Goal: Submit feedback/report problem

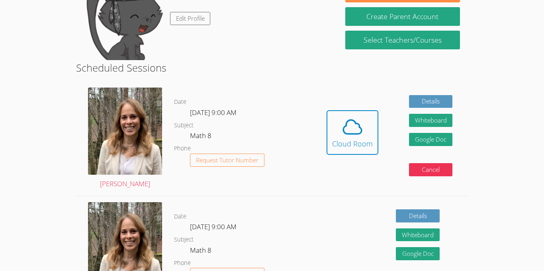
scroll to position [145, 0]
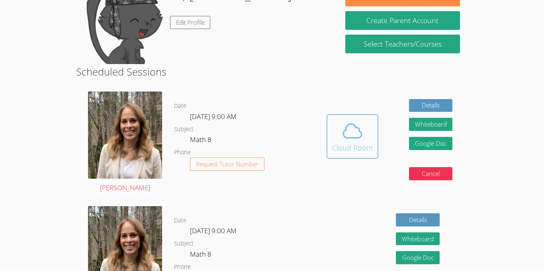
click at [341, 139] on icon at bounding box center [352, 131] width 22 height 22
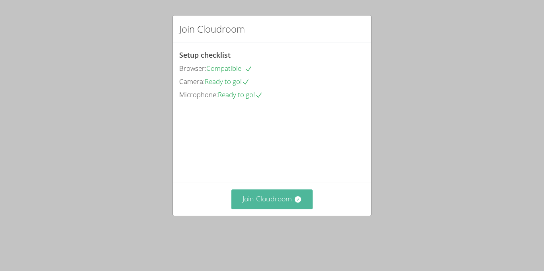
click at [239, 209] on button "Join Cloudroom" at bounding box center [272, 200] width 82 height 20
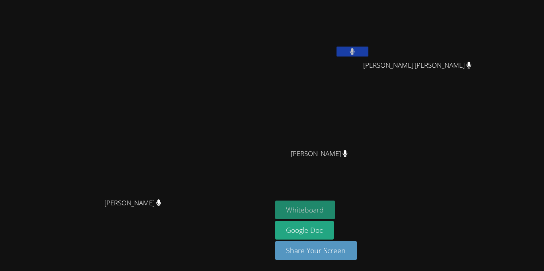
click at [335, 204] on button "Whiteboard" at bounding box center [305, 210] width 60 height 19
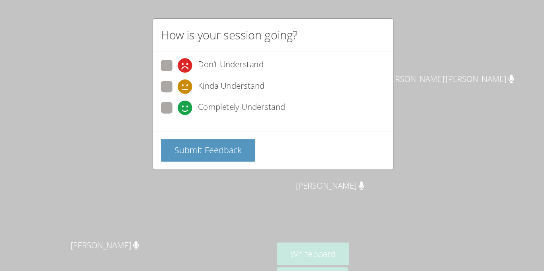
click at [193, 95] on span at bounding box center [193, 95] width 0 height 0
click at [193, 91] on input "Completely Understand" at bounding box center [196, 87] width 7 height 7
radio input "true"
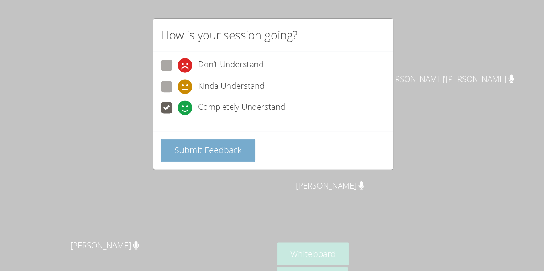
click at [187, 119] on button "Submit Feedback" at bounding box center [218, 124] width 78 height 19
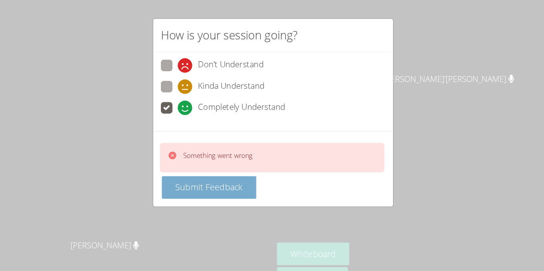
click at [195, 154] on span "Submit Feedback" at bounding box center [219, 155] width 56 height 10
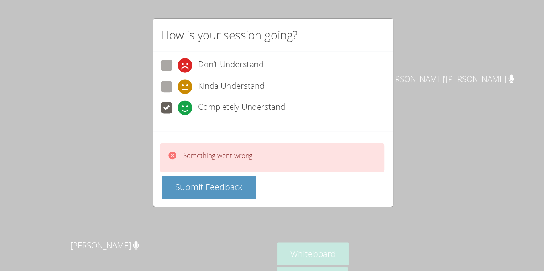
click at [190, 168] on div "Something went wrong Submit Feedback" at bounding box center [272, 139] width 198 height 63
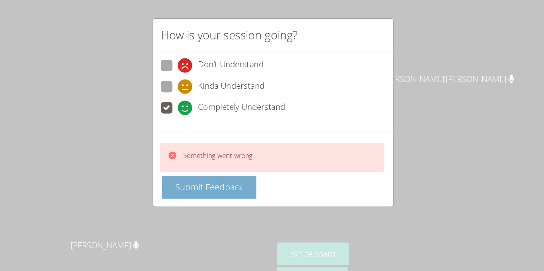
click at [192, 153] on span "Submit Feedback" at bounding box center [219, 155] width 56 height 10
click at [191, 153] on span "Submit Feedback" at bounding box center [219, 155] width 56 height 10
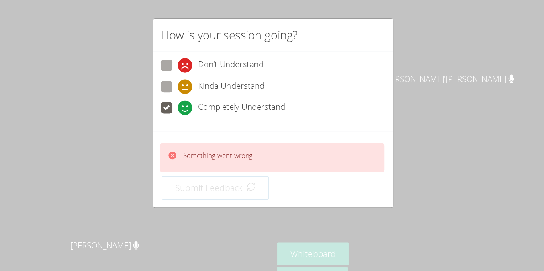
click at [191, 153] on span "Submit Feedback" at bounding box center [219, 156] width 56 height 10
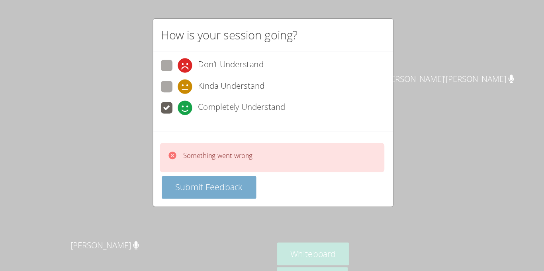
click at [191, 153] on span "Submit Feedback" at bounding box center [219, 155] width 56 height 10
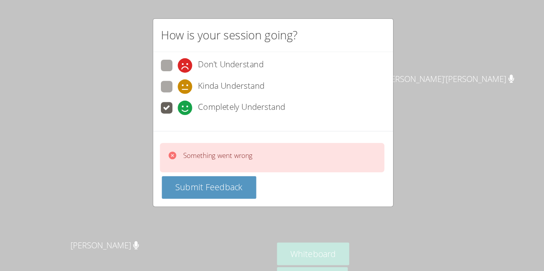
click at [193, 60] on span at bounding box center [193, 60] width 0 height 0
click at [193, 53] on input "Don't Understand" at bounding box center [196, 52] width 7 height 7
radio input "true"
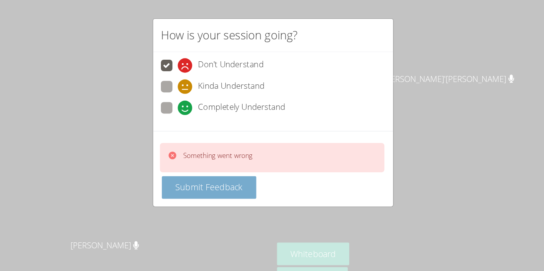
click at [199, 151] on span "Submit Feedback" at bounding box center [219, 155] width 56 height 10
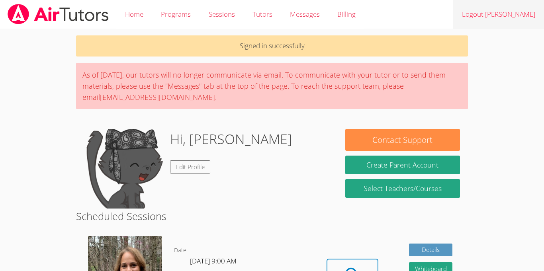
click at [487, 14] on link "Logout [PERSON_NAME]" at bounding box center [498, 14] width 91 height 29
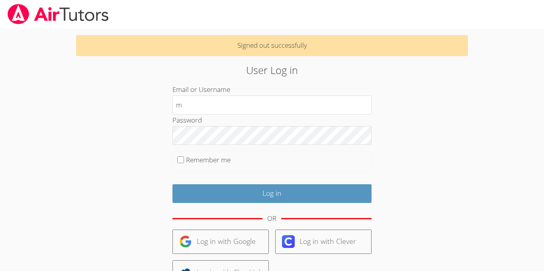
type input "mariewil"
click at [177, 158] on input "Remember me" at bounding box center [180, 160] width 7 height 7
checkbox input "true"
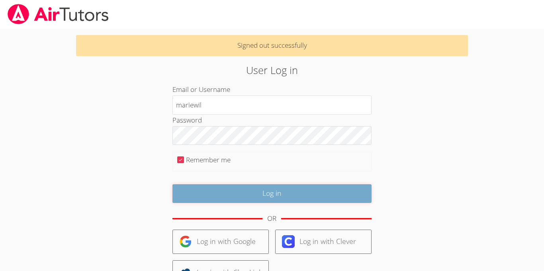
click at [202, 199] on input "Log in" at bounding box center [271, 193] width 199 height 19
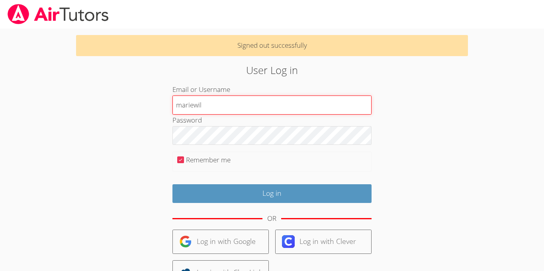
click at [262, 107] on input "mariewil" at bounding box center [271, 105] width 199 height 19
type input "m"
click at [203, 102] on input "Email or Username" at bounding box center [271, 105] width 199 height 19
type input "wildensky"
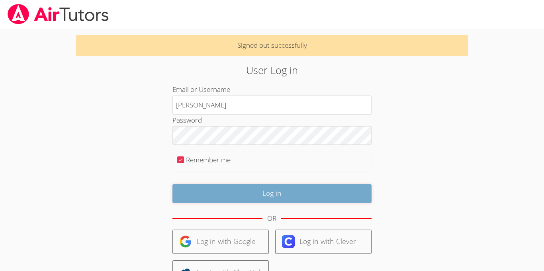
click at [197, 188] on input "Log in" at bounding box center [271, 193] width 199 height 19
